Goal: Information Seeking & Learning: Learn about a topic

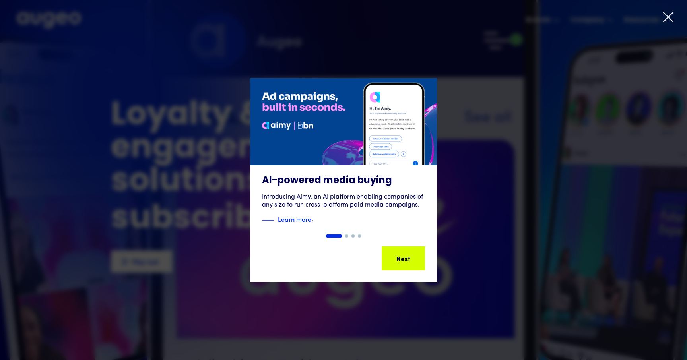
click at [496, 153] on div "1 of 4" at bounding box center [343, 180] width 687 height 204
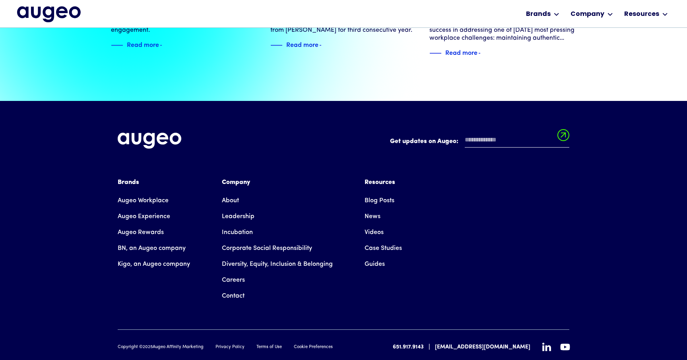
scroll to position [1813, 0]
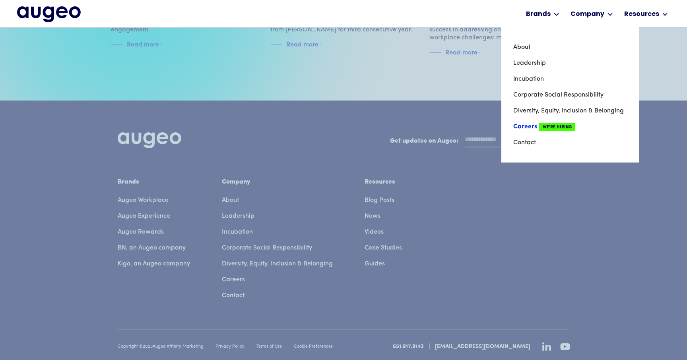
click at [530, 124] on link "Careers We're Hiring" at bounding box center [570, 127] width 114 height 16
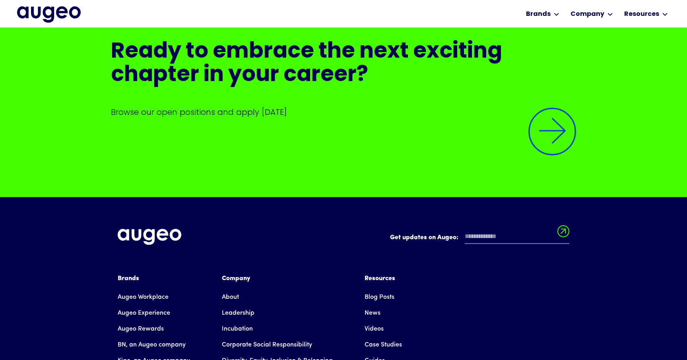
scroll to position [1954, 0]
click at [545, 154] on img at bounding box center [553, 132] width 68 height 68
